Goal: Use online tool/utility: Utilize a website feature to perform a specific function

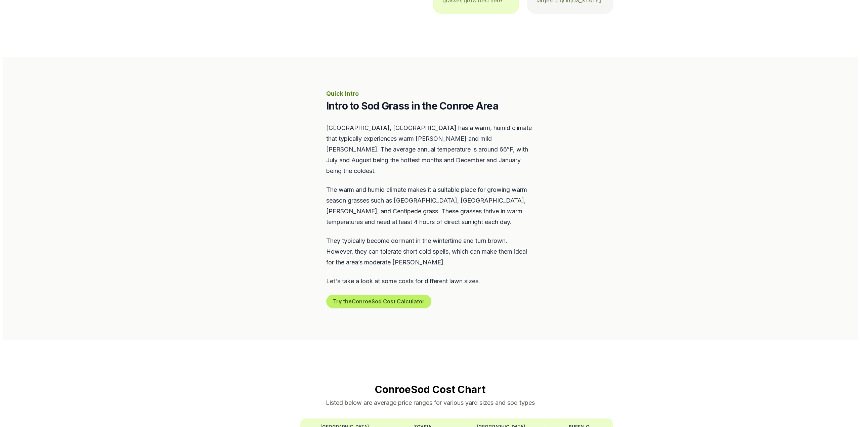
scroll to position [235, 0]
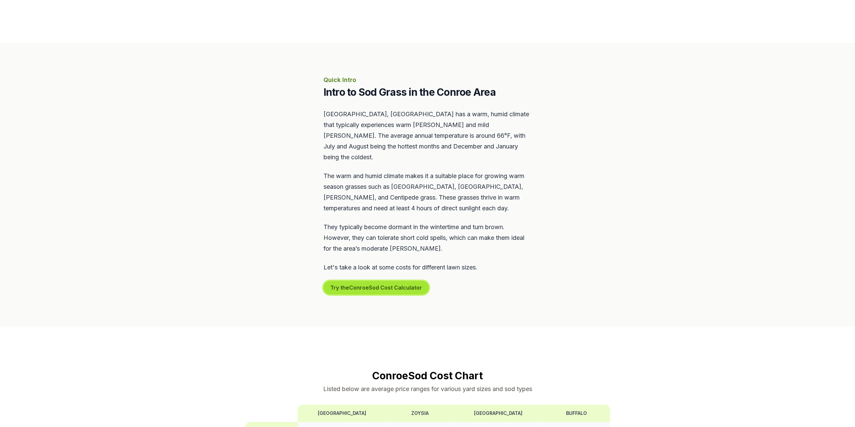
click at [382, 281] on button "Try the Conroe Sod Cost Calculator" at bounding box center [375, 287] width 105 height 13
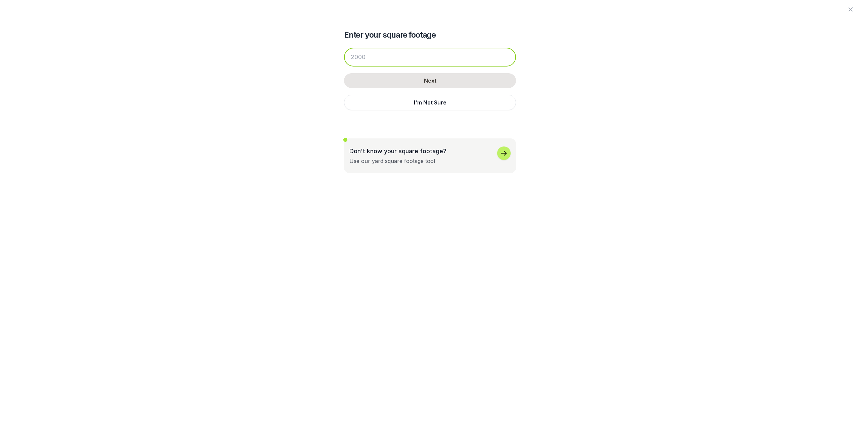
drag, startPoint x: 367, startPoint y: 57, endPoint x: 341, endPoint y: 61, distance: 26.1
click at [342, 61] on div "Enter your square footage Next I'm Not Sure Don't know your square footage? Use…" at bounding box center [429, 86] width 365 height 173
type input "3000"
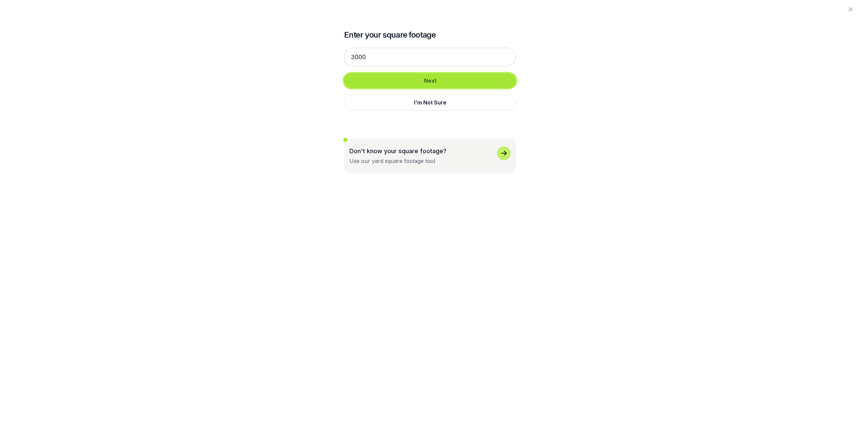
click at [382, 78] on button "Next" at bounding box center [430, 80] width 172 height 15
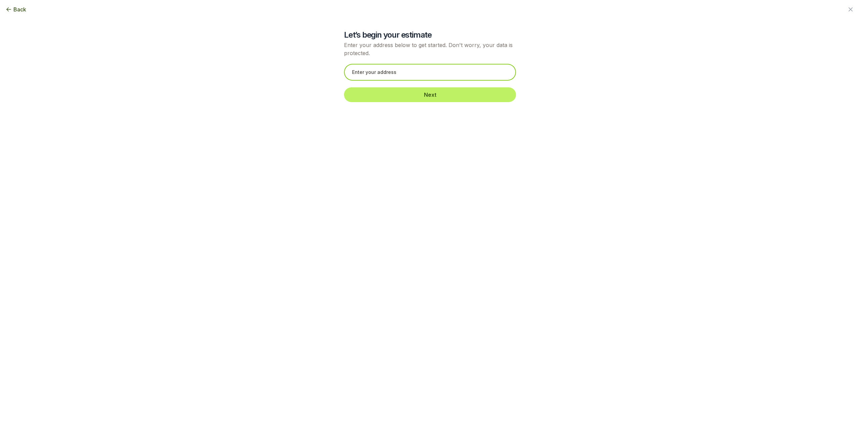
click at [371, 71] on input "text" at bounding box center [430, 72] width 172 height 17
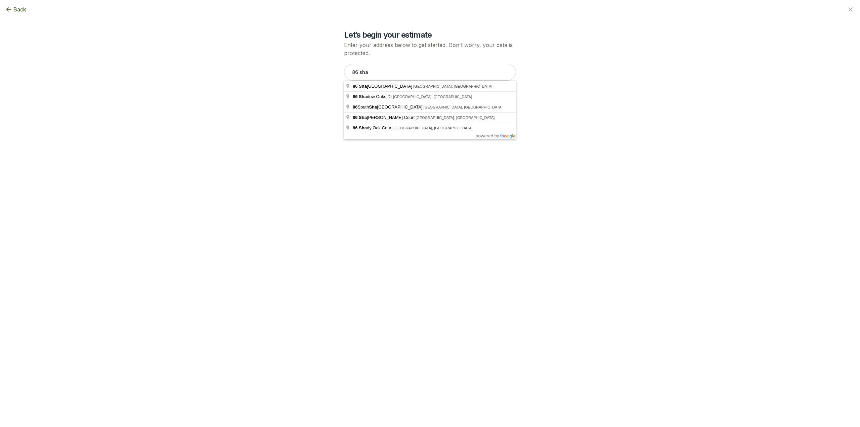
type input "[STREET_ADDRESS][PERSON_NAME]"
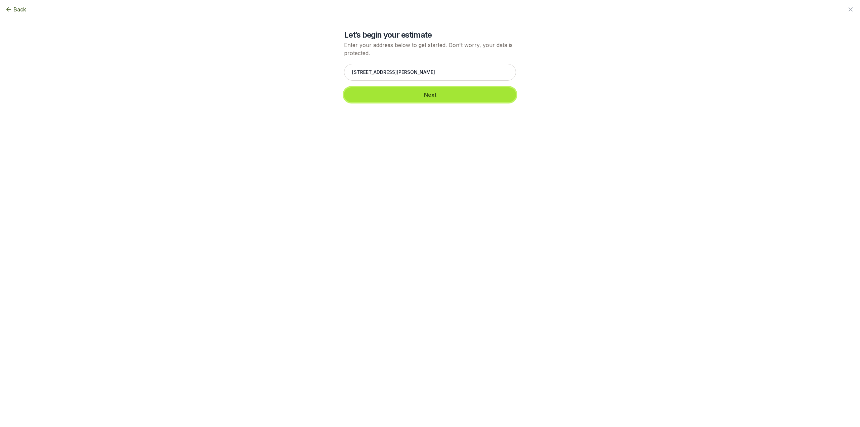
click at [401, 94] on button "Next" at bounding box center [430, 94] width 172 height 15
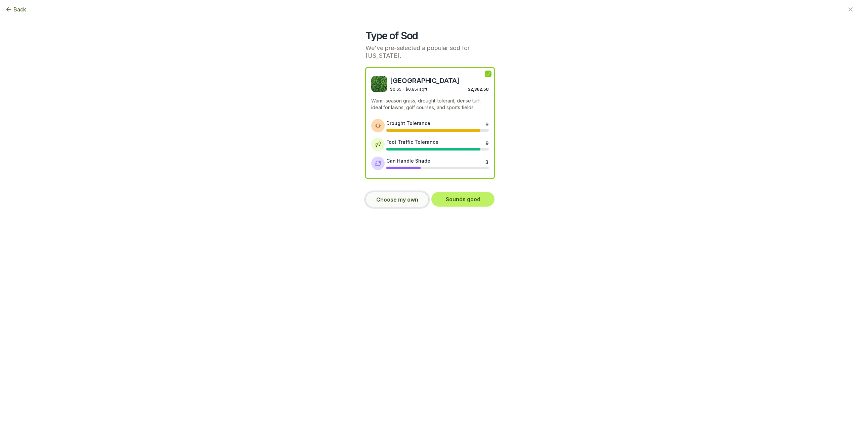
click at [405, 192] on button "Choose my own" at bounding box center [396, 199] width 63 height 15
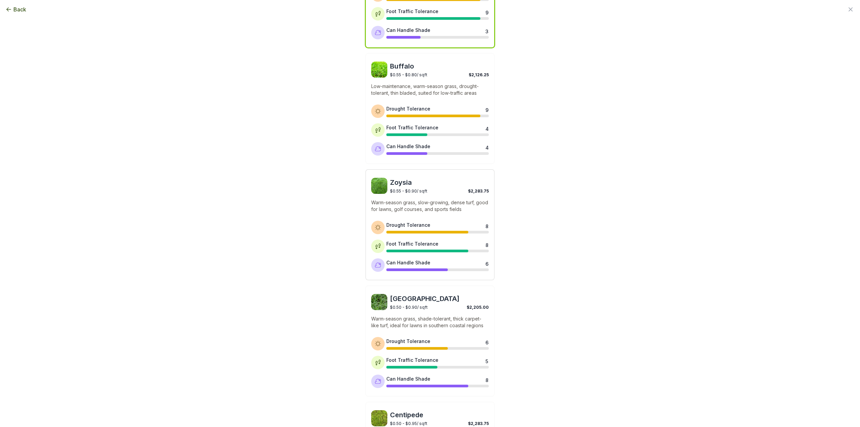
scroll to position [134, 0]
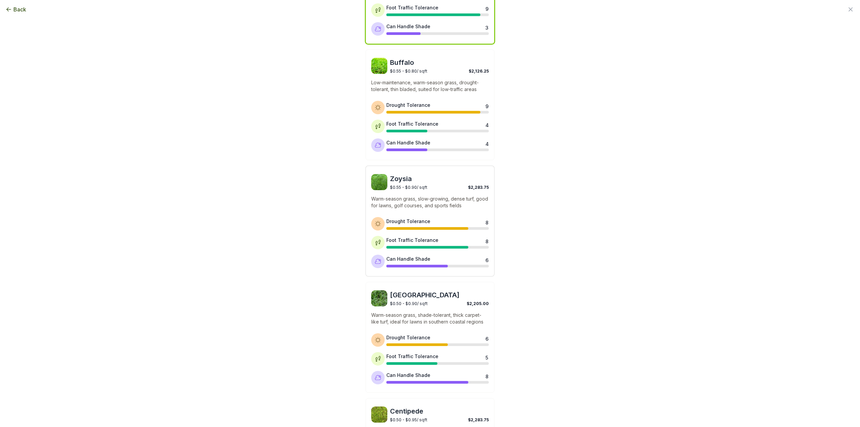
click at [377, 175] on img at bounding box center [379, 182] width 16 height 16
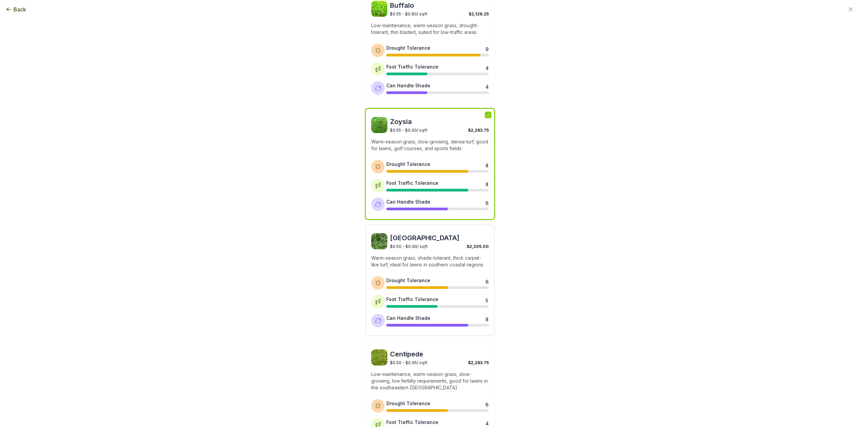
scroll to position [202, 0]
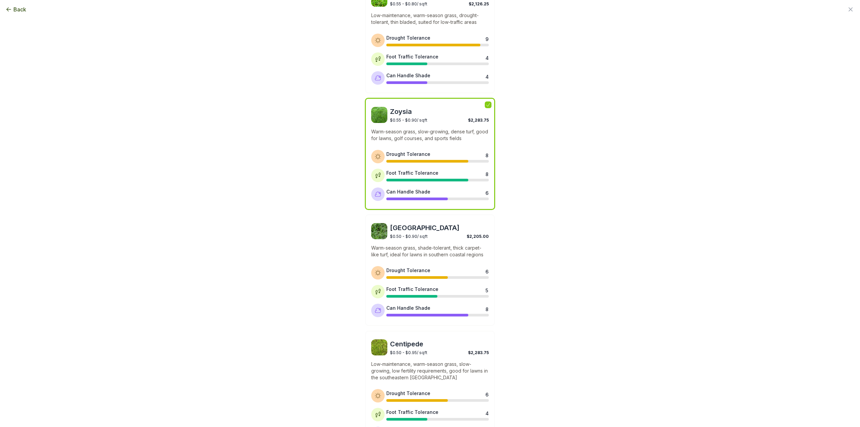
click at [397, 107] on span "Zoysia" at bounding box center [439, 111] width 99 height 9
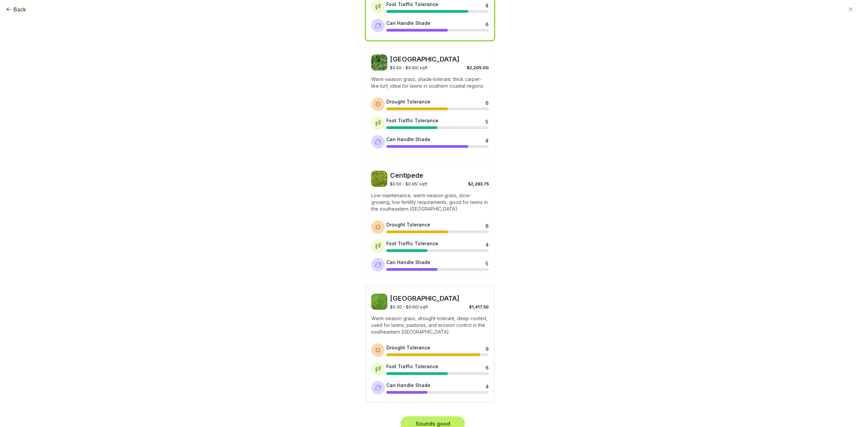
scroll to position [370, 0]
